Goal: Transaction & Acquisition: Purchase product/service

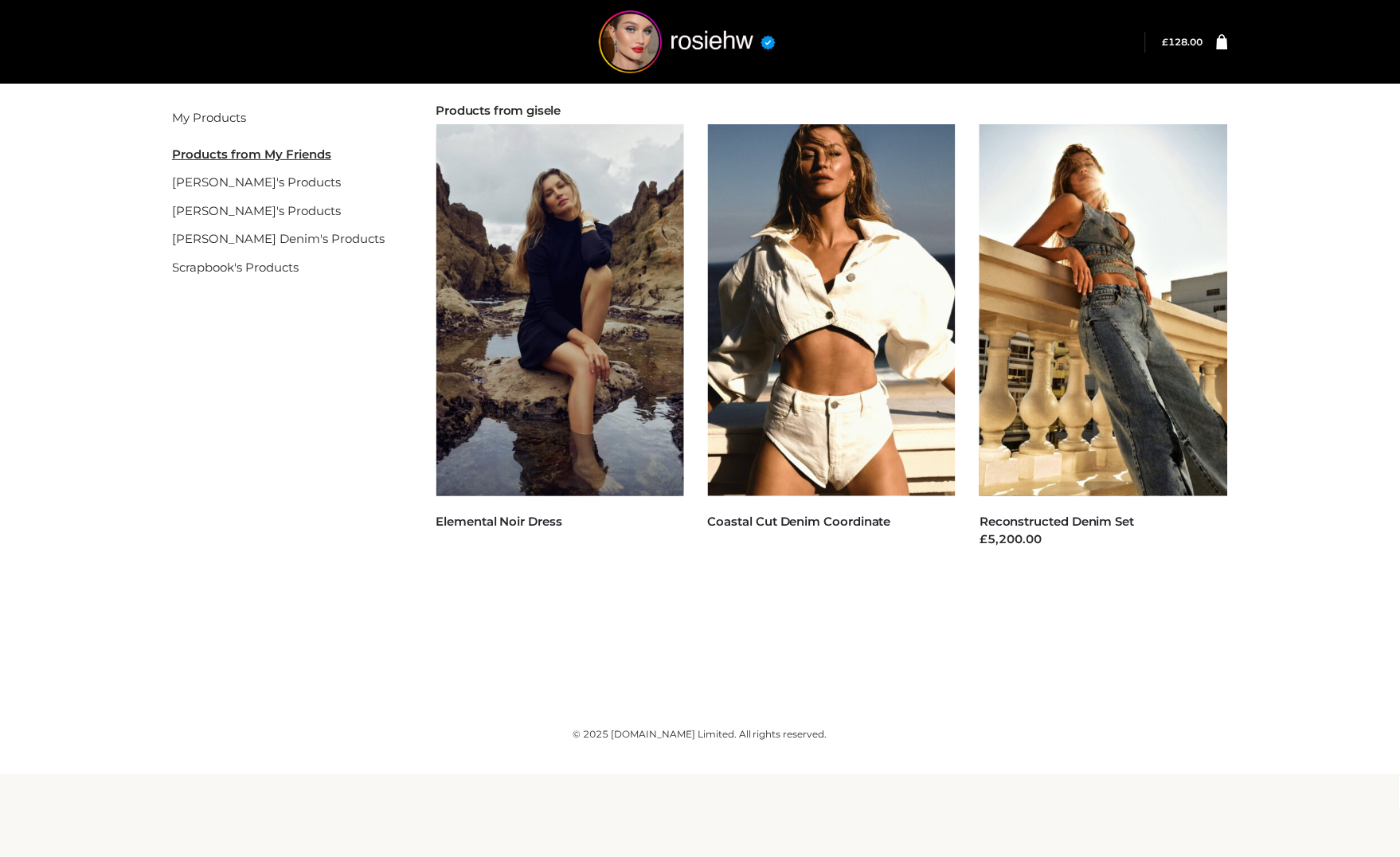
click at [1325, 199] on div "My Products My Friend's Products [PERSON_NAME]'s Products gisele's Products [PE…" at bounding box center [700, 367] width 1400 height 576
click at [1315, 147] on div "My Products My Friend's Products gemmachan's Products gisele's Products Parker …" at bounding box center [700, 367] width 1400 height 576
click at [1309, 310] on div "My Products My Friend's Products gemmachan's Products gisele's Products Parker …" at bounding box center [700, 367] width 1400 height 576
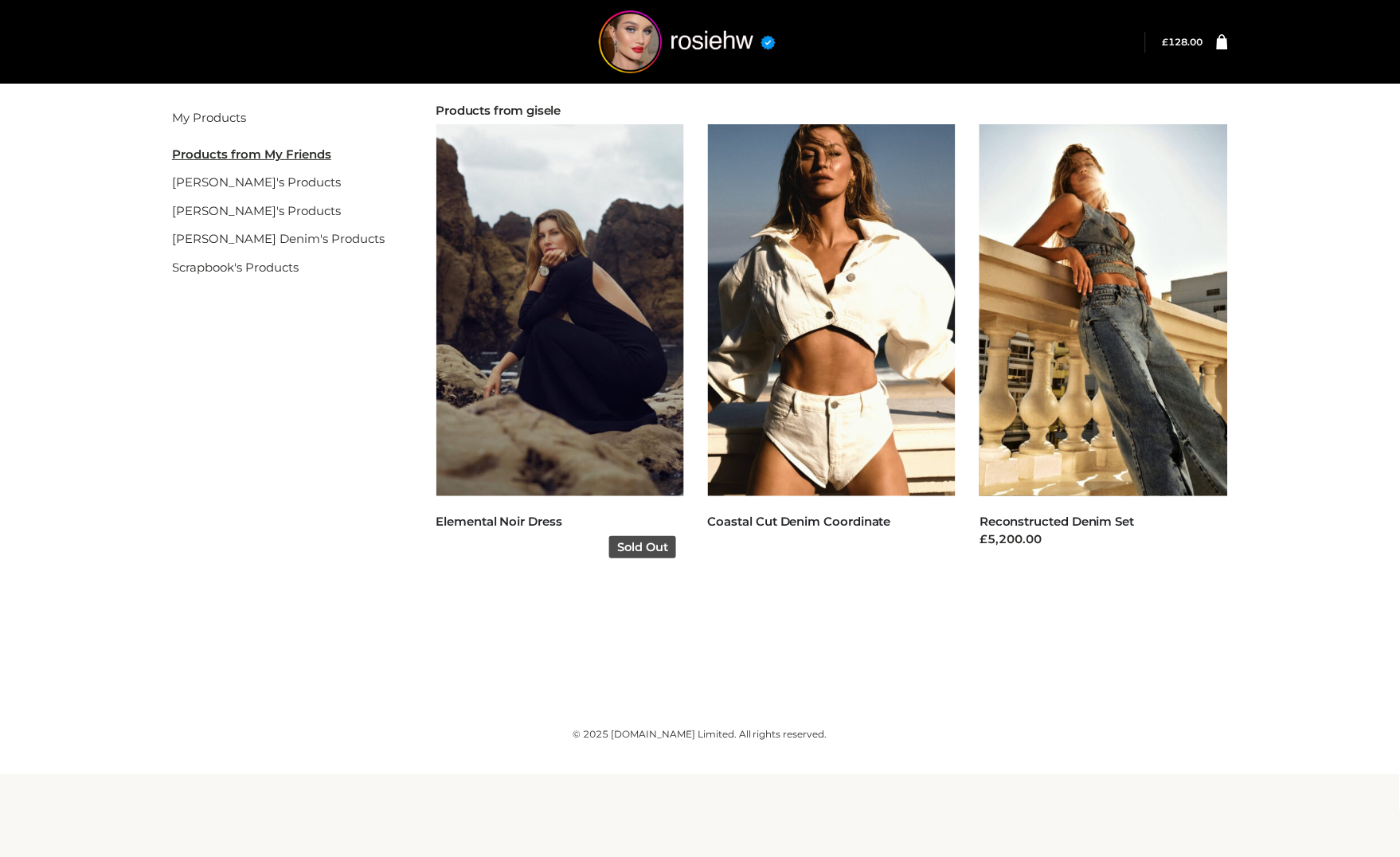
click at [543, 401] on img at bounding box center [560, 310] width 248 height 372
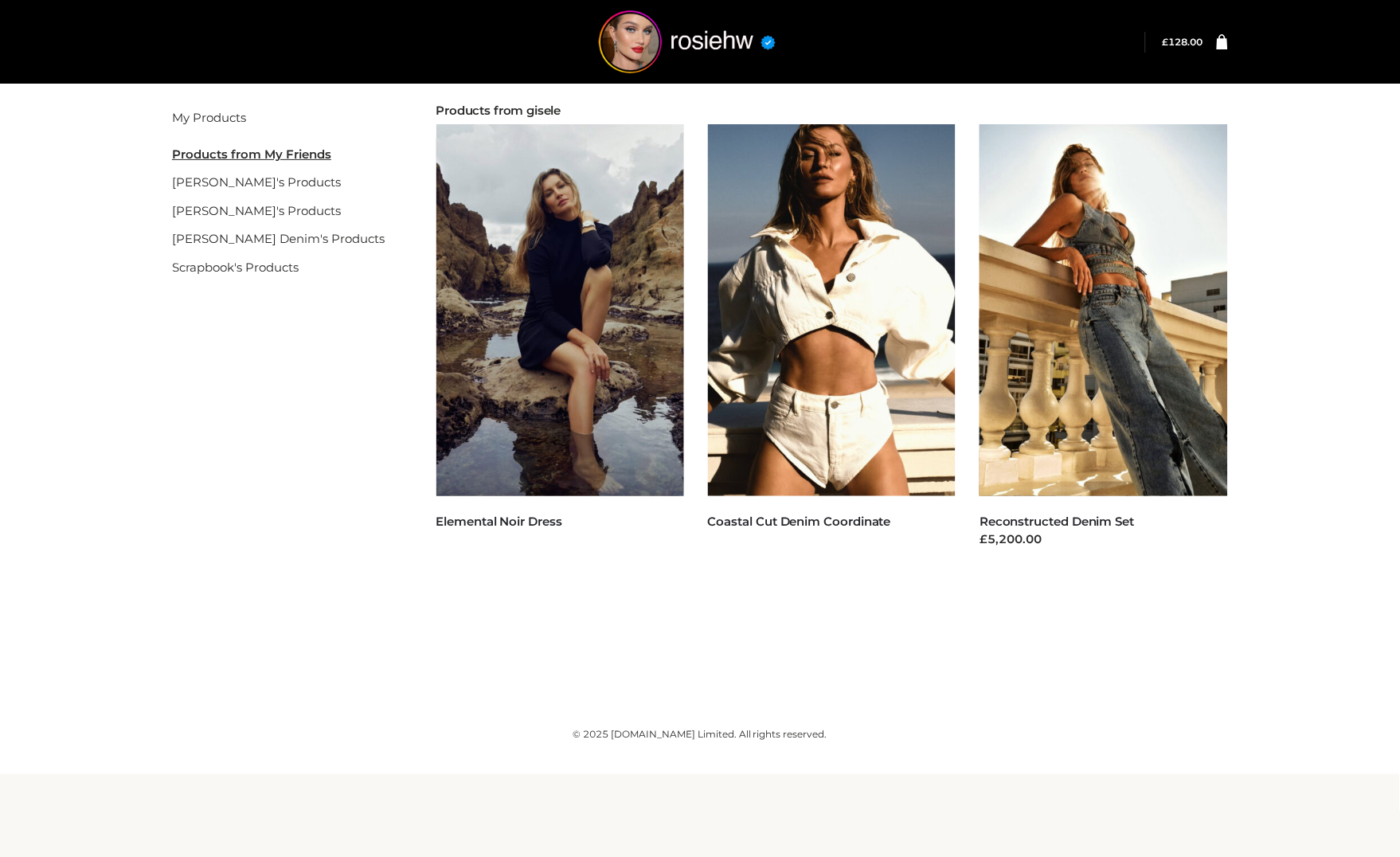
click at [1296, 220] on div "My Products My Friend's Products gemmachan's Products gisele's Products Parker …" at bounding box center [700, 367] width 1400 height 576
click at [1291, 434] on div "My Products My Friend's Products gemmachan's Products gisele's Products Parker …" at bounding box center [700, 367] width 1400 height 576
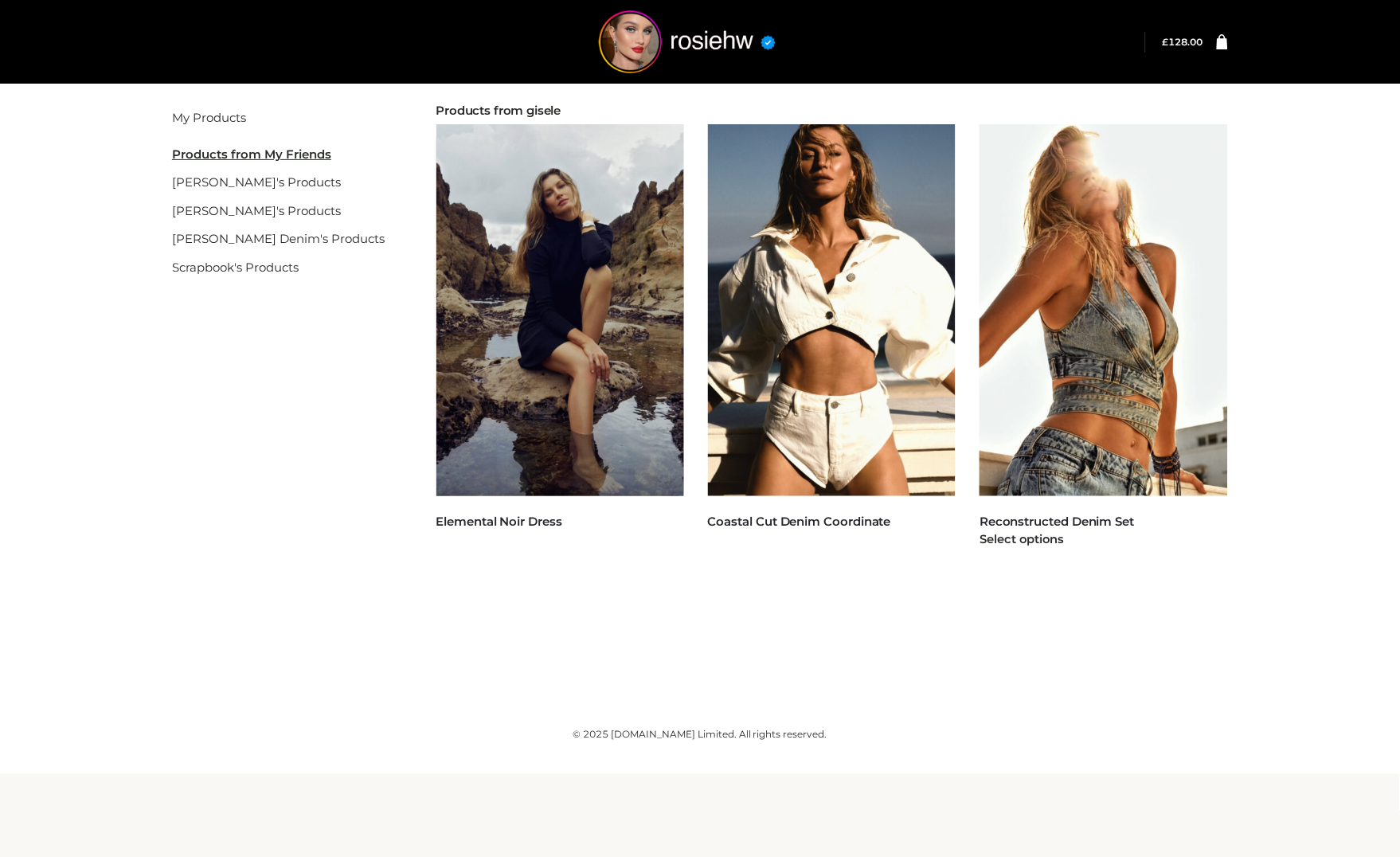
click at [1173, 459] on img at bounding box center [1103, 310] width 248 height 372
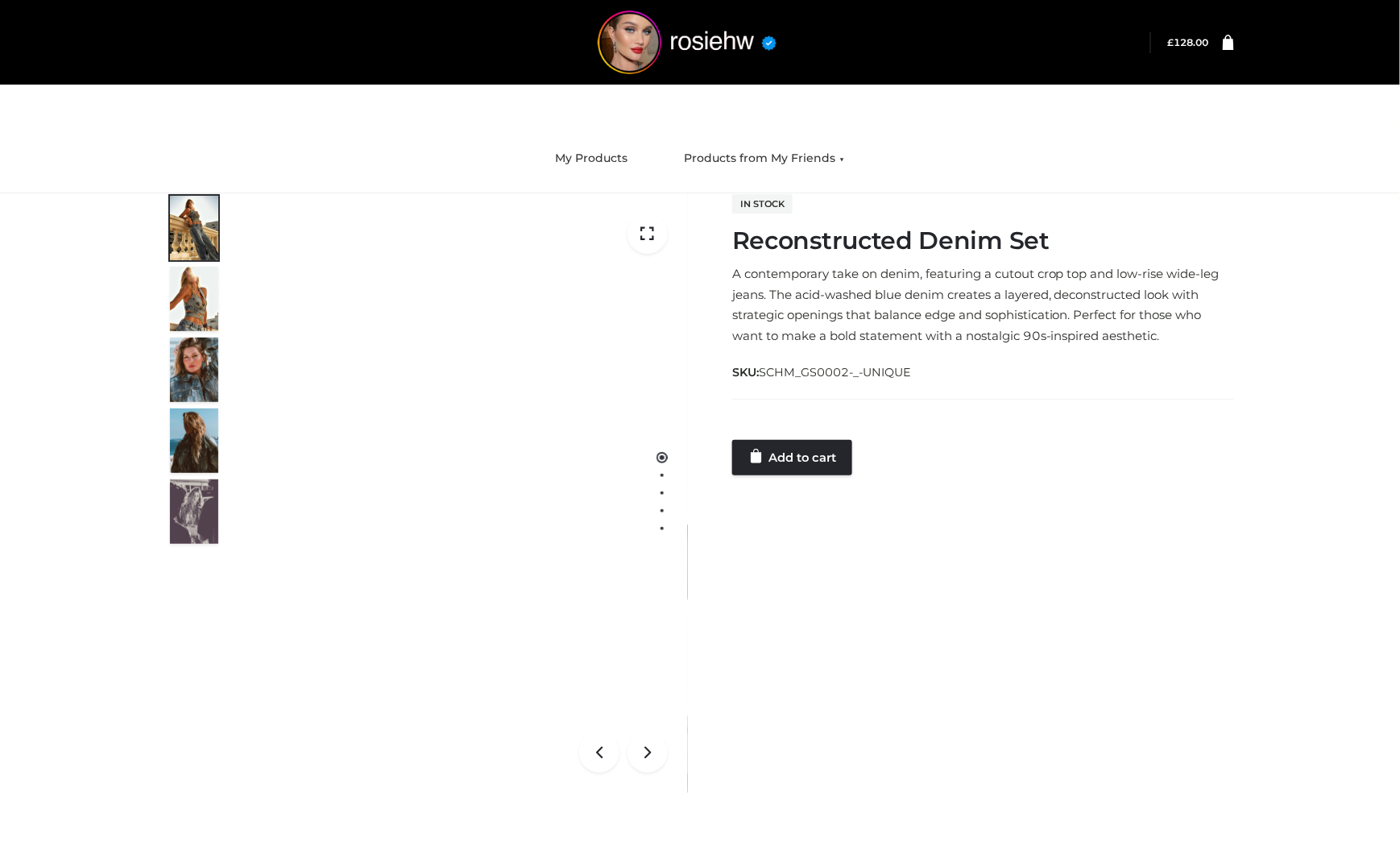
click at [810, 474] on div "1 / 5 Customer matched zone "UK" In stock Reconstructed Denim Set A contemporar…" at bounding box center [700, 492] width 1092 height 599
click at [810, 472] on link "Add to cart" at bounding box center [792, 457] width 120 height 35
click at [812, 464] on link "Add to cart" at bounding box center [794, 457] width 124 height 35
